Goal: Contribute content: Add original content to the website for others to see

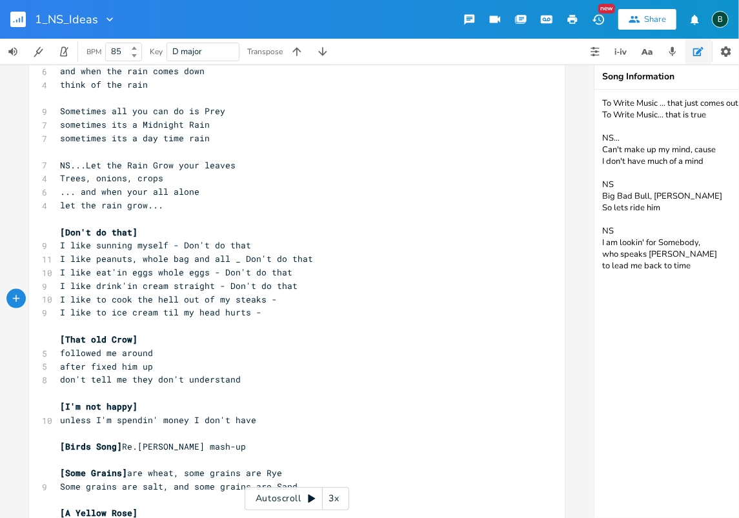
click at [19, 14] on rect "button" at bounding box center [17, 19] width 15 height 15
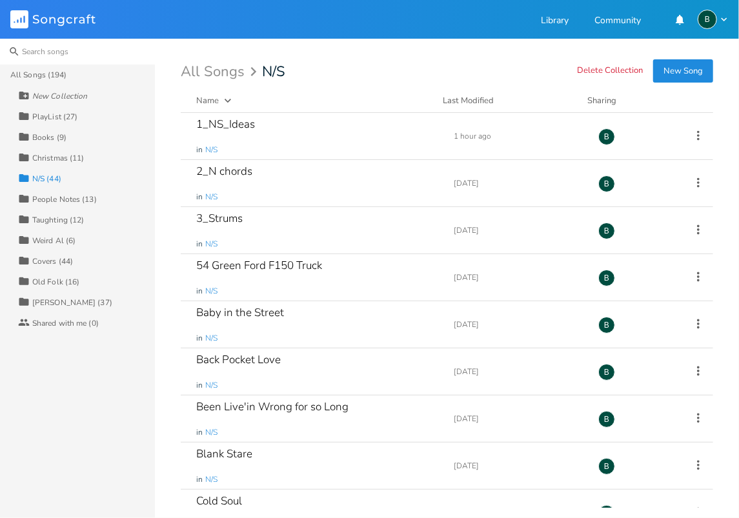
click at [40, 54] on input at bounding box center [77, 52] width 155 height 26
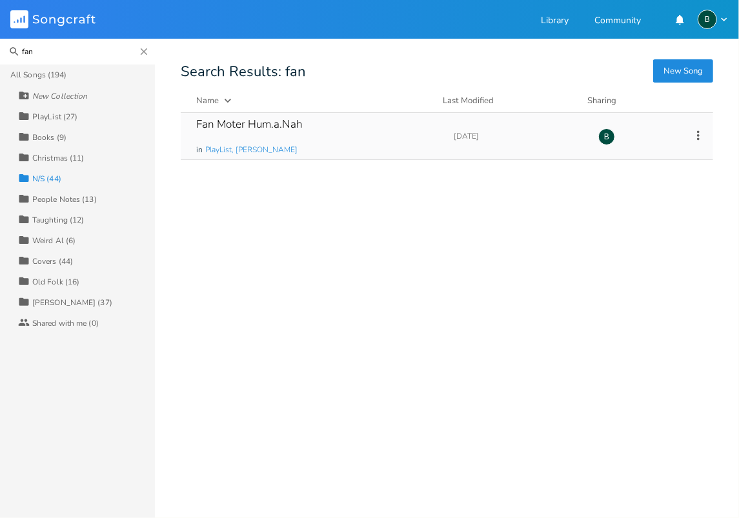
type input "fan"
click at [253, 124] on div "Fan Moter Hum.a.Nah" at bounding box center [249, 124] width 106 height 11
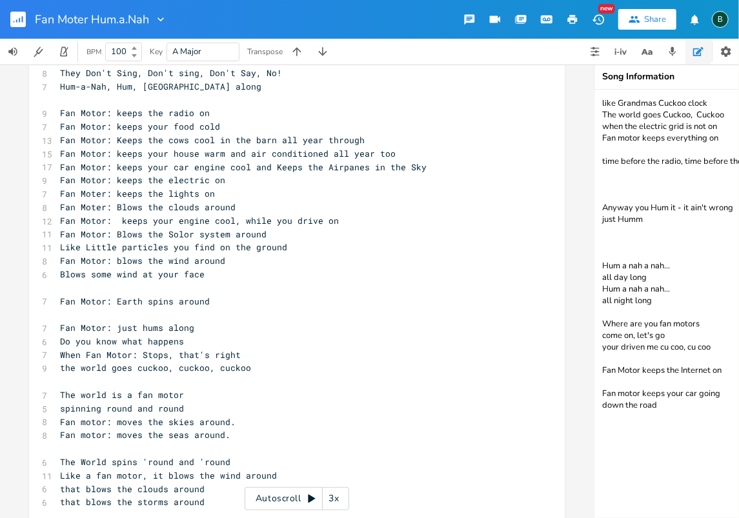
scroll to position [371, 0]
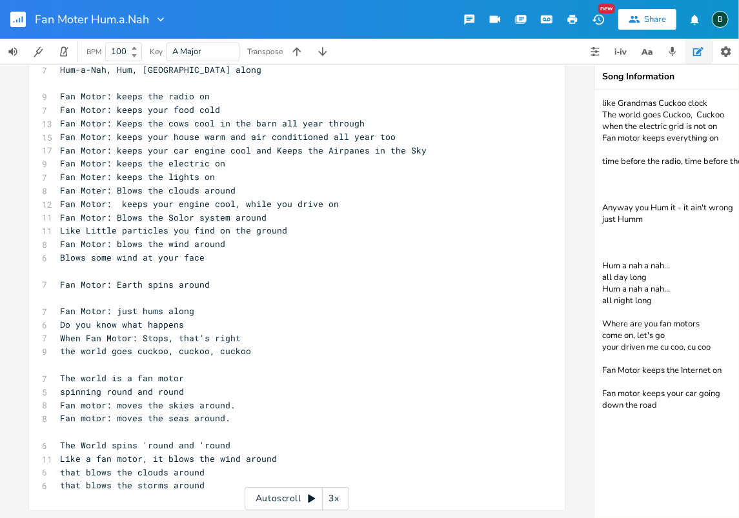
click at [602, 427] on textarea "like Grandmas Cuckoo clock The world goes Cuckoo, Cuckoo when the electric grid…" at bounding box center [723, 304] width 258 height 428
click at [648, 438] on textarea "like Grandmas Cuckoo clock The world goes Cuckoo, Cuckoo when the electric grid…" at bounding box center [723, 304] width 258 height 428
click at [713, 444] on textarea "like Grandmas Cuckoo clock The world goes Cuckoo, Cuckoo when the electric grid…" at bounding box center [723, 304] width 258 height 428
click at [602, 421] on textarea "like Grandmas Cuckoo clock The world goes Cuckoo, Cuckoo when the electric grid…" at bounding box center [723, 304] width 258 height 428
click at [602, 441] on textarea "like Grandmas Cuckoo clock The world goes Cuckoo, Cuckoo when the electric grid…" at bounding box center [723, 304] width 258 height 428
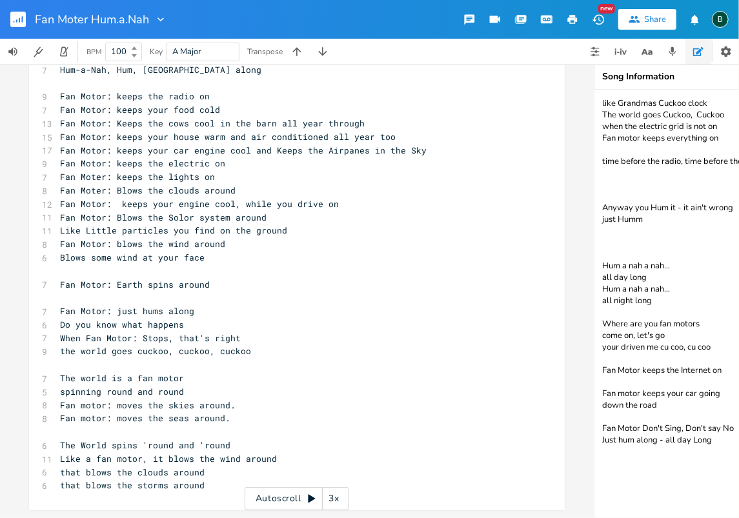
click at [681, 428] on textarea "like Grandmas Cuckoo clock The world goes Cuckoo, Cuckoo when the electric grid…" at bounding box center [723, 304] width 258 height 428
drag, startPoint x: 606, startPoint y: 441, endPoint x: 597, endPoint y: 441, distance: 9.1
click at [597, 441] on textarea "like Grandmas Cuckoo clock The world goes Cuckoo, Cuckoo when the electric grid…" at bounding box center [723, 304] width 258 height 428
click at [639, 430] on textarea "like Grandmas Cuckoo clock The world goes Cuckoo, Cuckoo when the electric grid…" at bounding box center [723, 304] width 258 height 428
click at [697, 439] on textarea "like Grandmas Cuckoo clock The world goes Cuckoo, Cuckoo when the electric grid…" at bounding box center [723, 304] width 258 height 428
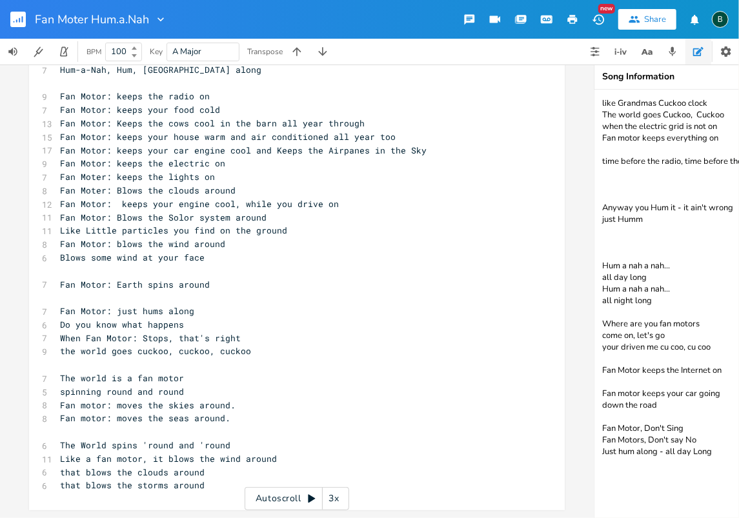
click at [639, 428] on textarea "like Grandmas Cuckoo clock The world goes Cuckoo, Cuckoo when the electric grid…" at bounding box center [723, 304] width 258 height 428
click at [694, 441] on textarea "like Grandmas Cuckoo clock The world goes Cuckoo, Cuckoo when the electric grid…" at bounding box center [723, 304] width 258 height 428
click at [601, 450] on textarea "like Grandmas Cuckoo clock The world goes Cuckoo, Cuckoo when the electric grid…" at bounding box center [723, 304] width 258 height 428
click at [633, 453] on textarea "like Grandmas Cuckoo clock The world goes Cuckoo, Cuckoo when the electric grid…" at bounding box center [723, 304] width 258 height 428
click at [601, 452] on textarea "like Grandmas Cuckoo clock The world goes Cuckoo, Cuckoo when the electric grid…" at bounding box center [723, 304] width 258 height 428
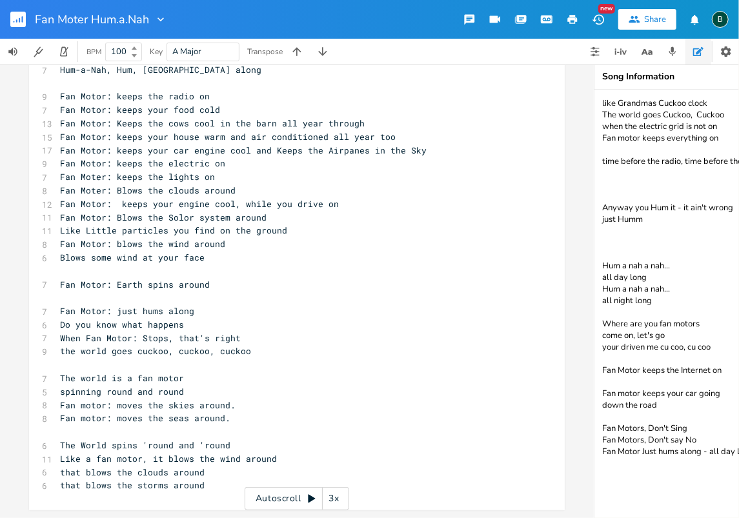
click at [710, 451] on textarea "like Grandmas Cuckoo clock The world goes Cuckoo, Cuckoo when the electric grid…" at bounding box center [723, 304] width 258 height 428
click at [642, 428] on textarea "like Grandmas Cuckoo clock The world goes Cuckoo, Cuckoo when the electric grid…" at bounding box center [723, 304] width 258 height 428
click at [642, 440] on textarea "like Grandmas Cuckoo clock The world goes Cuckoo, Cuckoo when the electric grid…" at bounding box center [723, 304] width 258 height 428
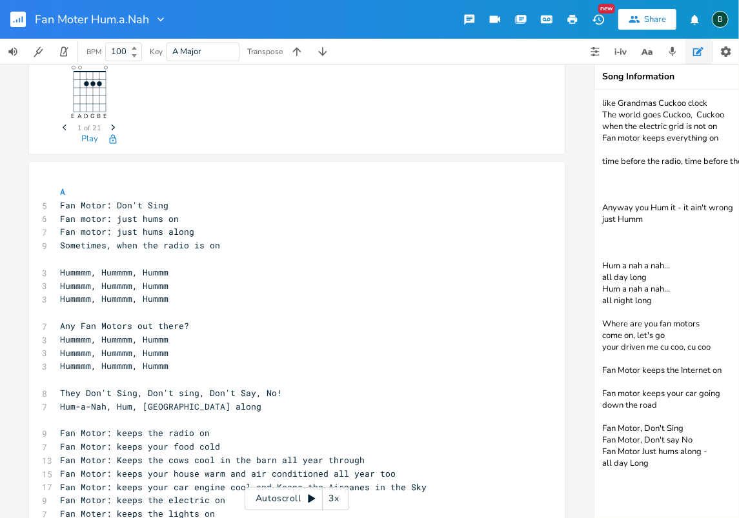
scroll to position [70, 0]
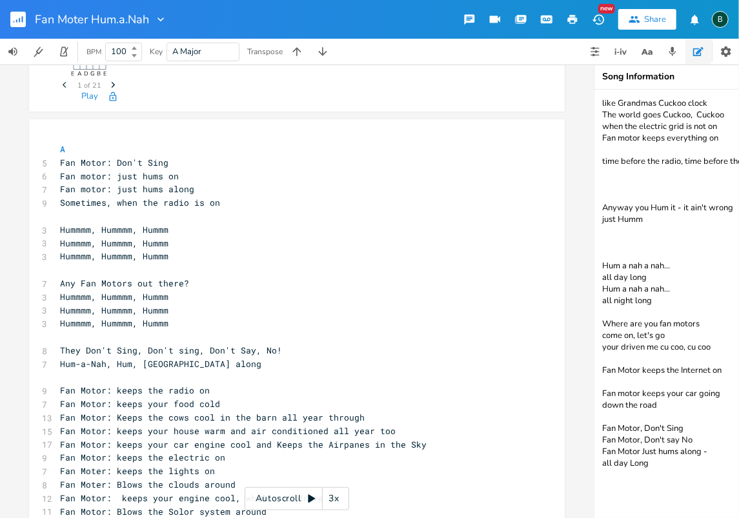
click at [706, 451] on textarea "like Grandmas Cuckoo clock The world goes Cuckoo, Cuckoo when the electric grid…" at bounding box center [723, 304] width 258 height 428
type textarea "like Grandmas Cuckoo clock The world goes Cuckoo, Cuckoo when the electric grid…"
click at [19, 21] on icon "button" at bounding box center [19, 20] width 1 height 5
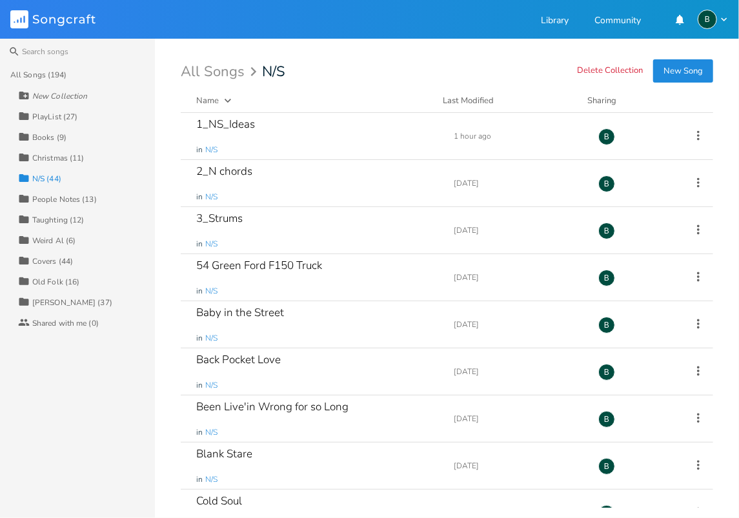
click at [39, 74] on div "All Songs (194)" at bounding box center [38, 75] width 57 height 8
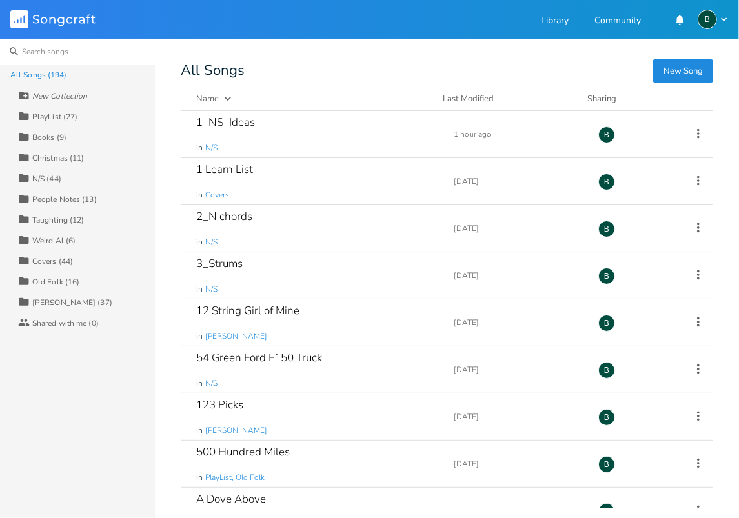
click at [39, 54] on input at bounding box center [77, 52] width 155 height 26
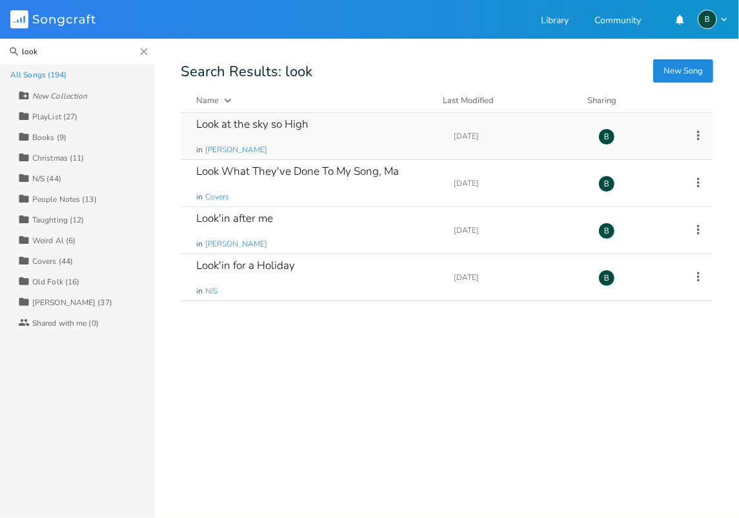
type input "look"
click at [263, 126] on div "Look at the sky so High" at bounding box center [252, 124] width 112 height 11
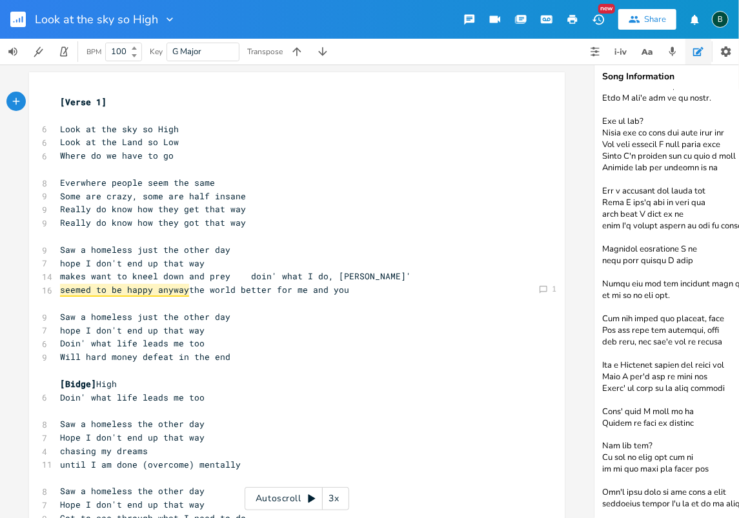
scroll to position [826, 0]
click at [735, 450] on textarea at bounding box center [723, 304] width 258 height 428
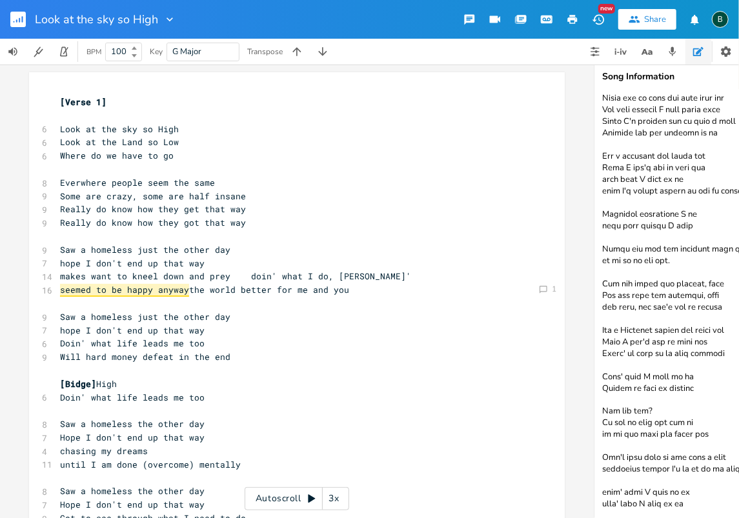
click at [602, 469] on textarea at bounding box center [723, 304] width 258 height 428
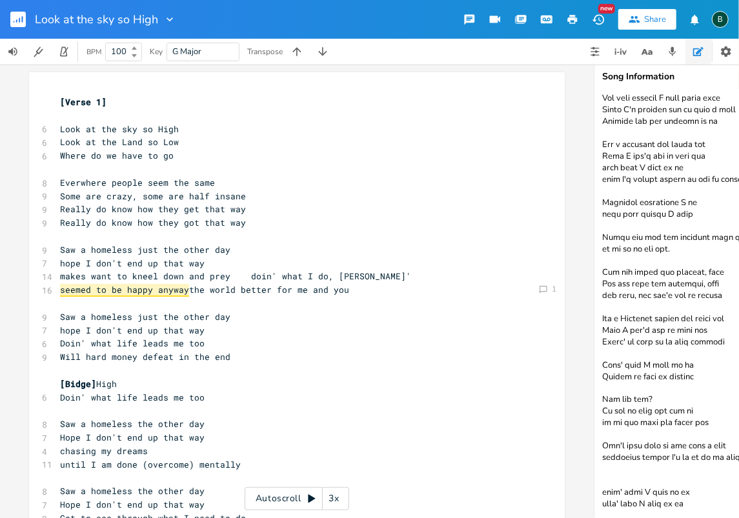
click at [604, 475] on textarea at bounding box center [723, 304] width 258 height 428
click at [690, 497] on textarea at bounding box center [723, 304] width 258 height 428
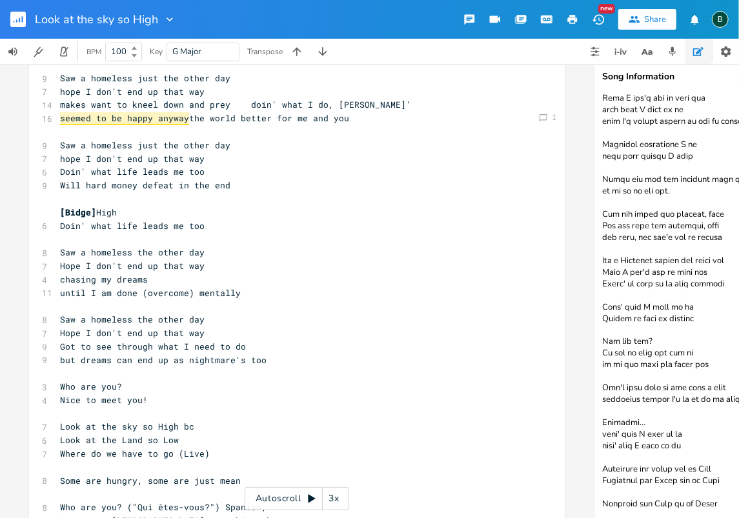
scroll to position [888, 0]
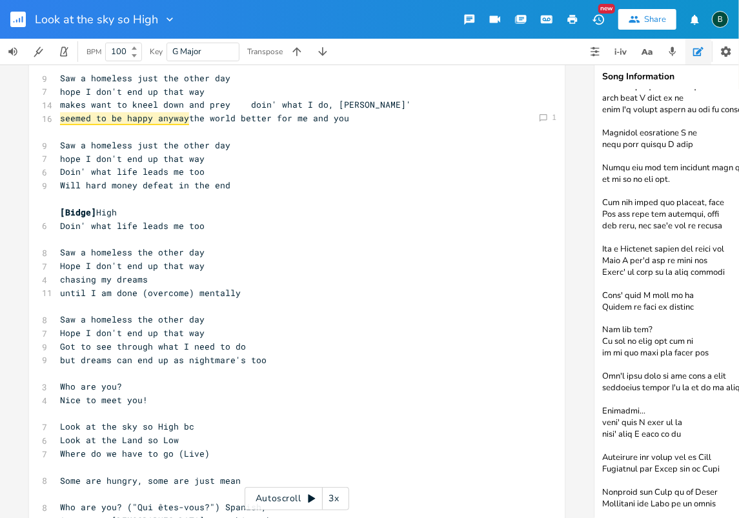
click at [704, 502] on textarea at bounding box center [723, 304] width 258 height 428
click at [622, 492] on textarea at bounding box center [723, 304] width 258 height 428
type textarea "Lor ipsu dolors amet co adi "Eli sed doe?" te Incidi utl "Etd ma-al?" (enimadmi…"
type textarea "oin' what life leads me too"
drag, startPoint x: 199, startPoint y: 224, endPoint x: 53, endPoint y: 227, distance: 145.8
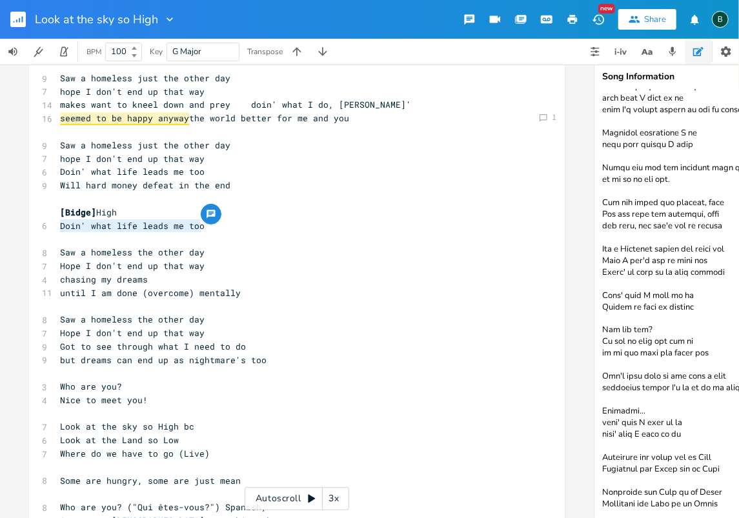
click at [57, 227] on pre "Doin' what life leads me too" at bounding box center [290, 226] width 466 height 14
type textarea "​"
drag, startPoint x: 258, startPoint y: 363, endPoint x: 266, endPoint y: 356, distance: 10.5
click at [258, 363] on pre "but dreams can end up as nightmare's too" at bounding box center [290, 360] width 466 height 14
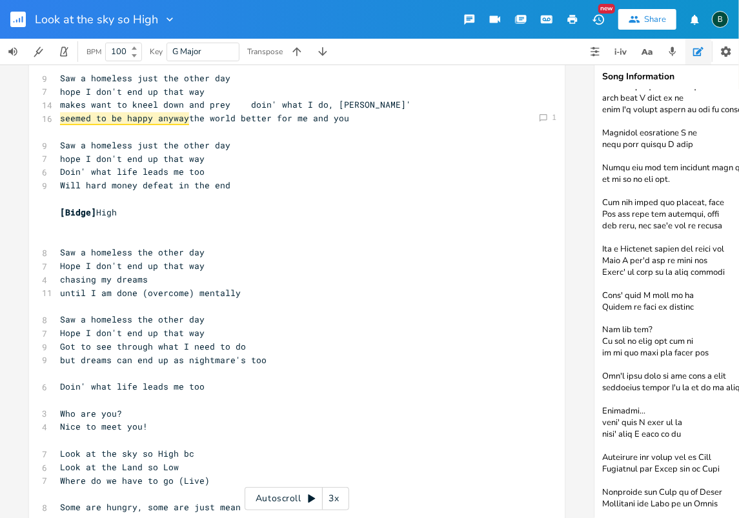
click at [600, 421] on textarea at bounding box center [723, 304] width 258 height 428
drag, startPoint x: 601, startPoint y: 410, endPoint x: 689, endPoint y: 431, distance: 90.1
click at [689, 431] on textarea at bounding box center [723, 304] width 258 height 428
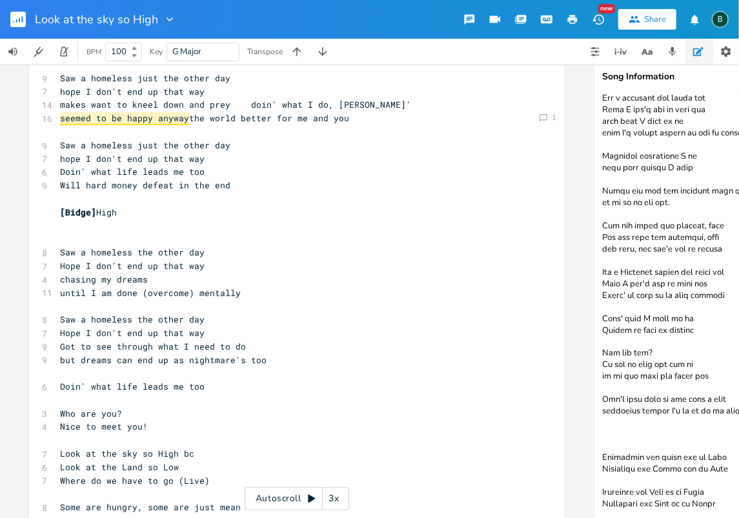
scroll to position [872, 0]
type textarea "Lor ipsu dolors amet co adi "Eli sed doe?" te Incidi utl "Etd ma-al?" (enimadmi…"
click at [196, 386] on span "Doin' what life leads me too" at bounding box center [132, 387] width 144 height 12
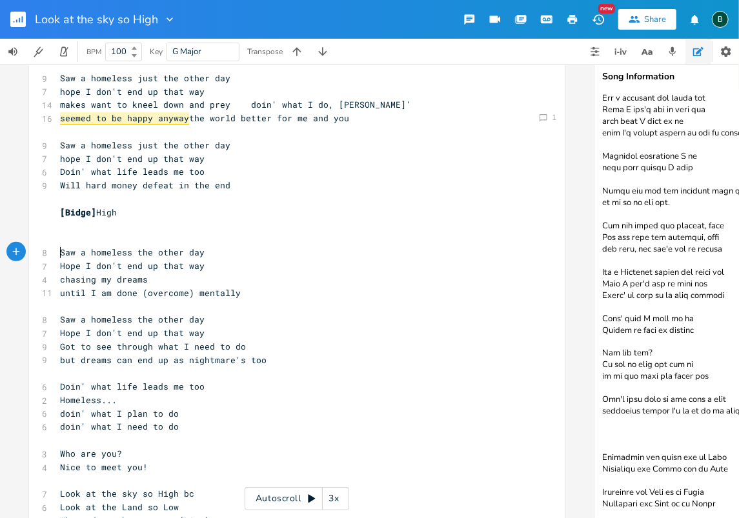
click at [57, 249] on pre "Saw a homeless the other day" at bounding box center [290, 253] width 466 height 14
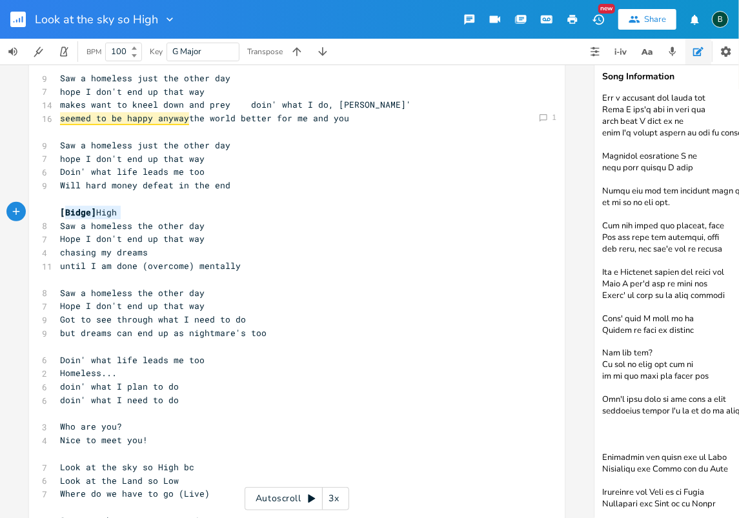
type textarea "[Bidge] High"
drag, startPoint x: 115, startPoint y: 212, endPoint x: 55, endPoint y: 209, distance: 60.7
click at [57, 209] on pre "[Bidge] High" at bounding box center [290, 213] width 466 height 14
click at [127, 459] on pre "[Bidge] High" at bounding box center [290, 454] width 466 height 14
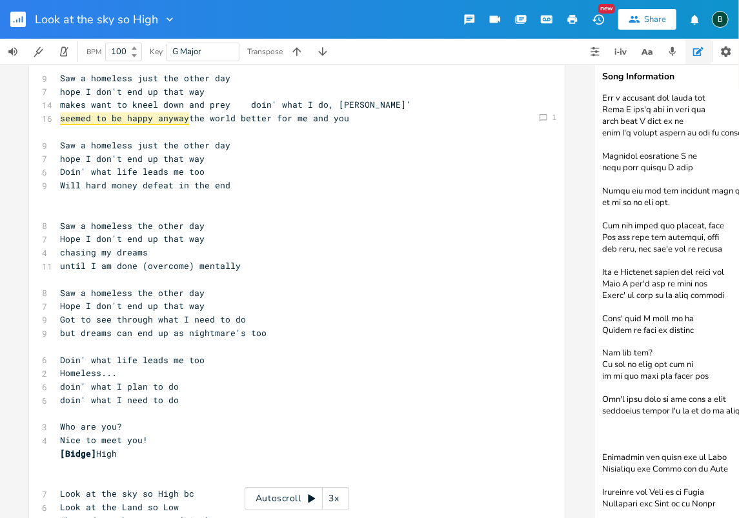
drag, startPoint x: 602, startPoint y: 449, endPoint x: 728, endPoint y: 502, distance: 136.1
click at [728, 502] on textarea at bounding box center [723, 304] width 258 height 428
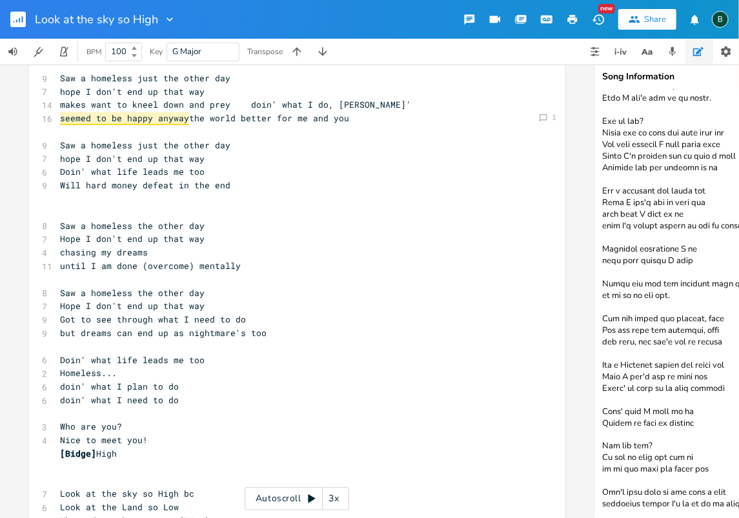
scroll to position [779, 0]
type textarea "Lor ipsu dolors amet co adi "Eli sed doe?" te Incidi utl "Etd ma-al?" (enimadmi…"
click at [61, 473] on pre "​" at bounding box center [290, 468] width 466 height 14
click at [58, 475] on pre "​" at bounding box center [290, 481] width 466 height 14
click at [58, 471] on pre "​" at bounding box center [290, 468] width 466 height 14
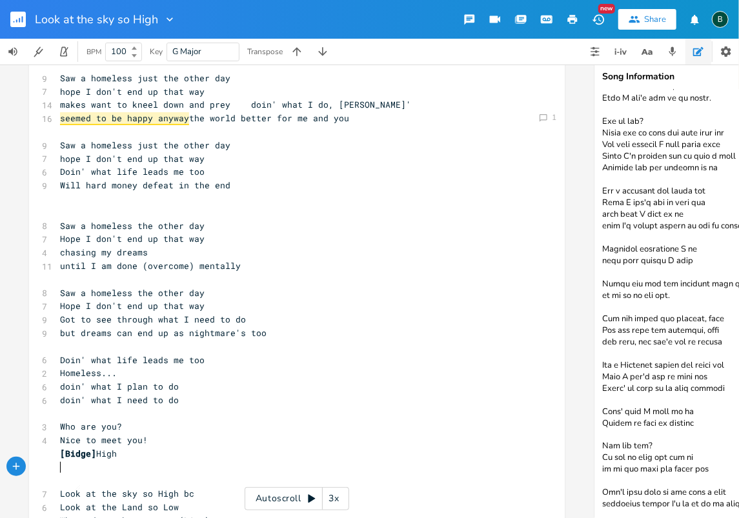
type textarea "​"
paste textarea
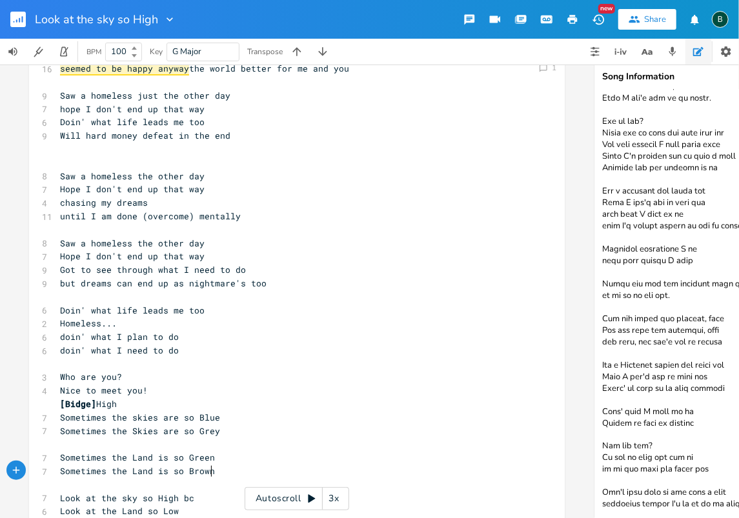
click at [141, 390] on span "Nice to meet you!" at bounding box center [104, 390] width 88 height 12
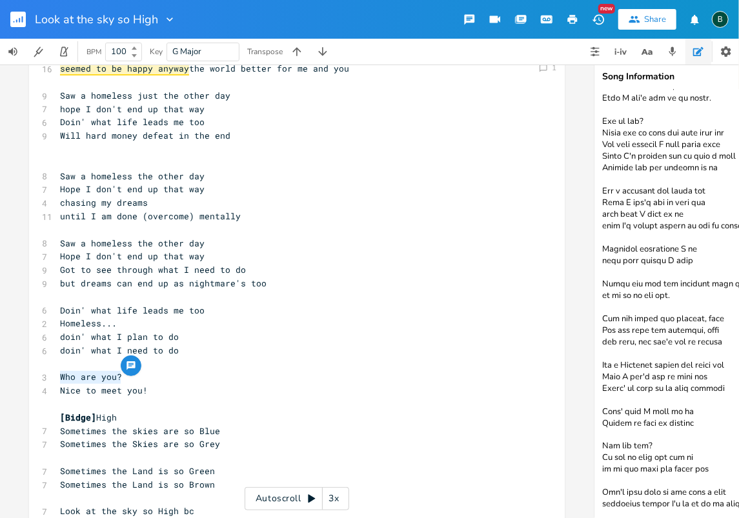
drag, startPoint x: 117, startPoint y: 375, endPoint x: 57, endPoint y: 379, distance: 59.5
click at [57, 379] on pre "Who are you?" at bounding box center [290, 377] width 466 height 14
type textarea "Who are you?"
drag, startPoint x: 68, startPoint y: 376, endPoint x: 156, endPoint y: 390, distance: 89.5
click at [156, 390] on pre "Nice to meet you!" at bounding box center [290, 391] width 466 height 14
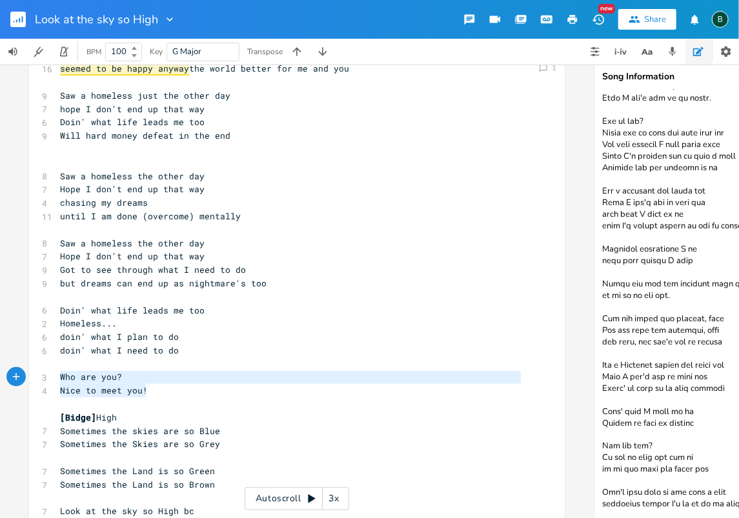
drag, startPoint x: 151, startPoint y: 388, endPoint x: 54, endPoint y: 378, distance: 97.3
click at [57, 378] on div "[Verse 1] ​ 6 Look at the sky so High 6 Look at the Land so Low 6 Where do we h…" at bounding box center [290, 484] width 466 height 1221
type textarea "​"
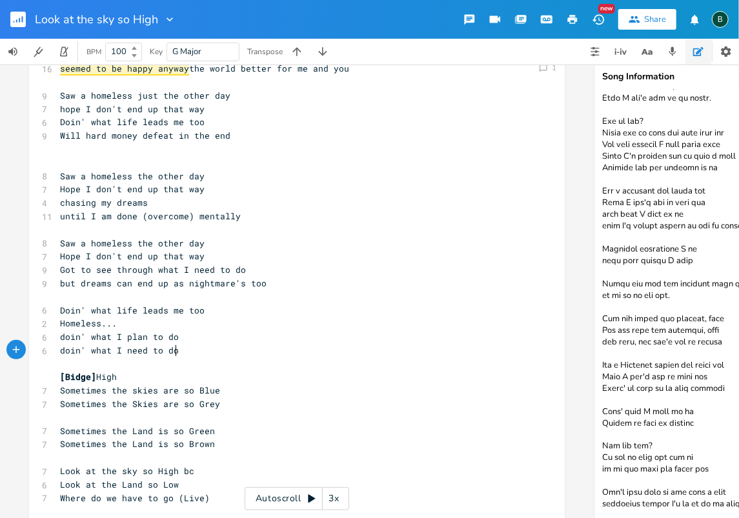
click at [61, 419] on pre "​" at bounding box center [290, 418] width 466 height 14
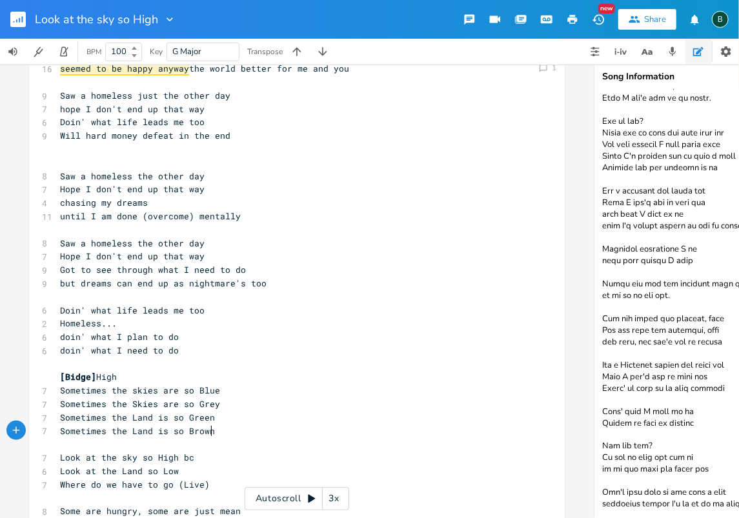
click at [207, 431] on pre "Sometimes the Land is so Brown" at bounding box center [290, 431] width 466 height 14
